Goal: Book appointment/travel/reservation

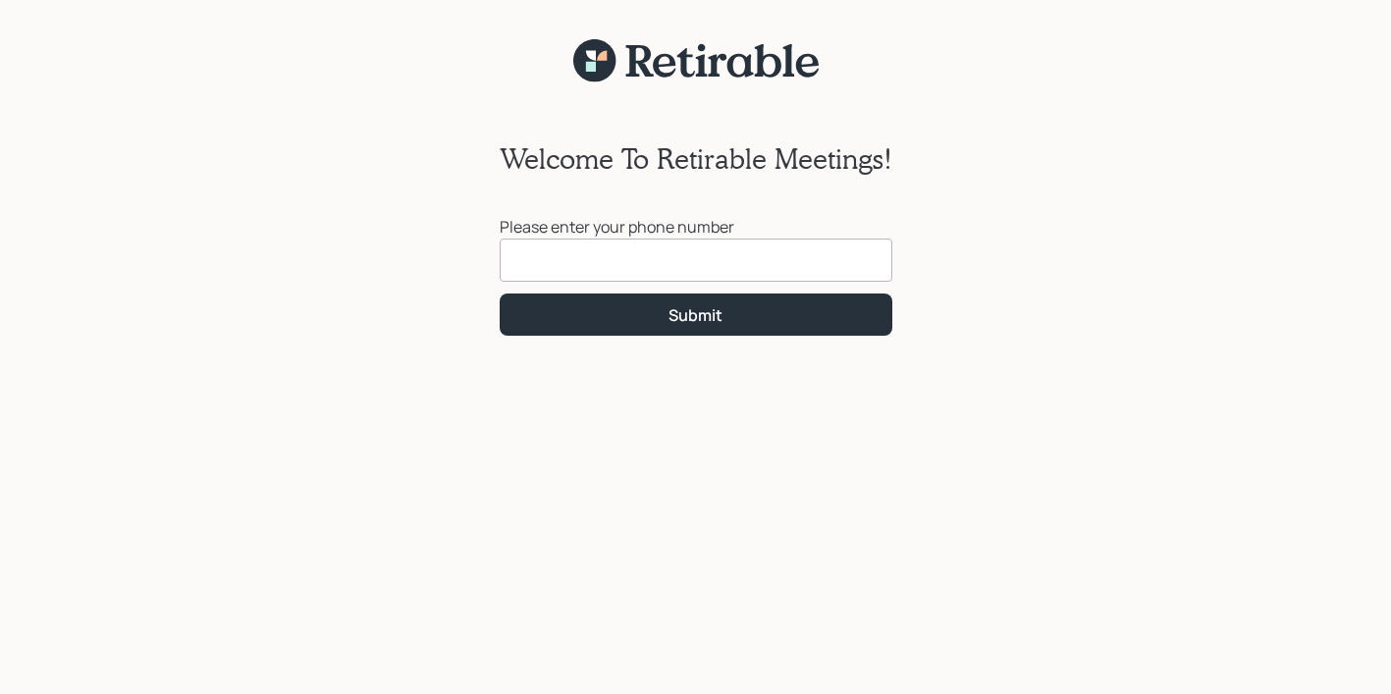
click at [546, 259] on input at bounding box center [696, 260] width 393 height 43
type input "[PHONE_NUMBER]"
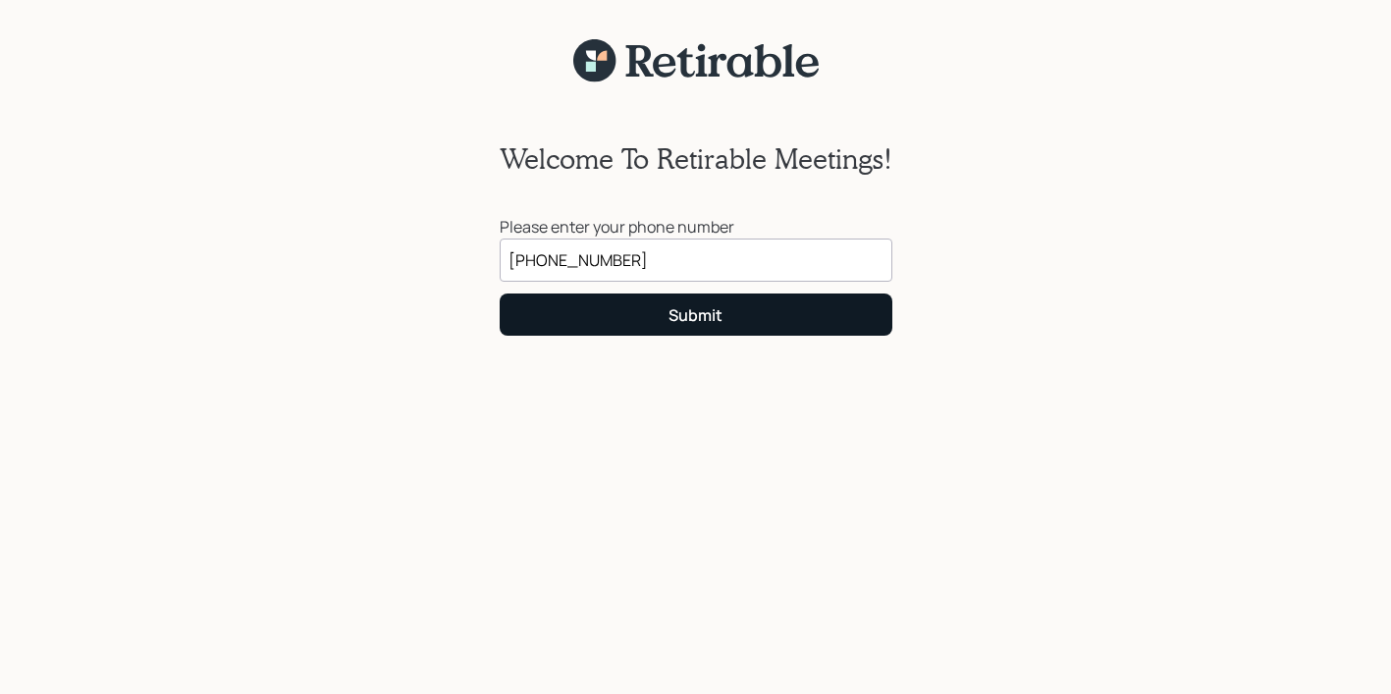
click at [717, 316] on div "Submit" at bounding box center [695, 315] width 54 height 22
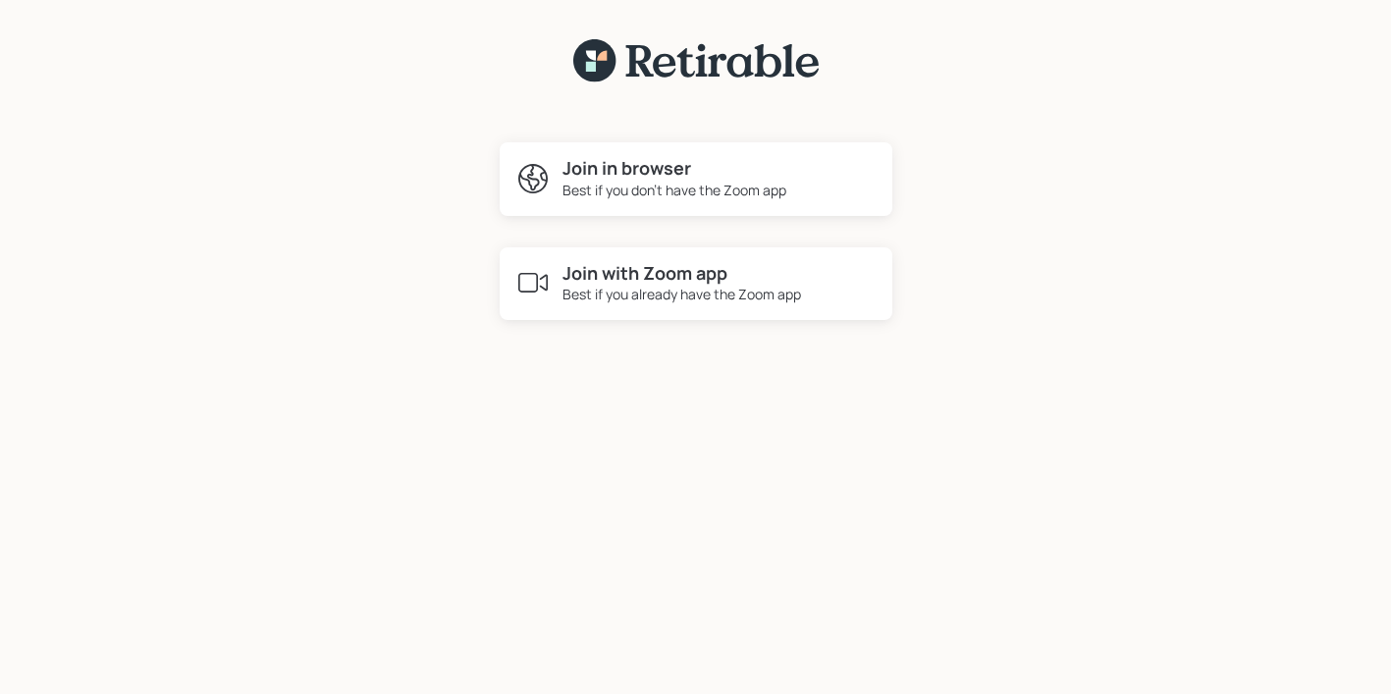
click at [597, 290] on div "Best if you already have the Zoom app" at bounding box center [681, 294] width 239 height 21
